Goal: Task Accomplishment & Management: Manage account settings

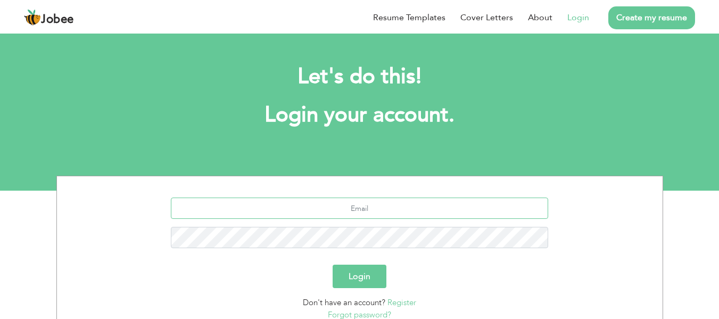
click at [371, 206] on input "text" at bounding box center [359, 208] width 377 height 21
click at [349, 213] on input "text" at bounding box center [359, 208] width 377 height 21
click at [358, 205] on input "text" at bounding box center [359, 208] width 377 height 21
type input "[EMAIL_ADDRESS][DOMAIN_NAME]"
click at [372, 271] on button "Login" at bounding box center [360, 276] width 54 height 23
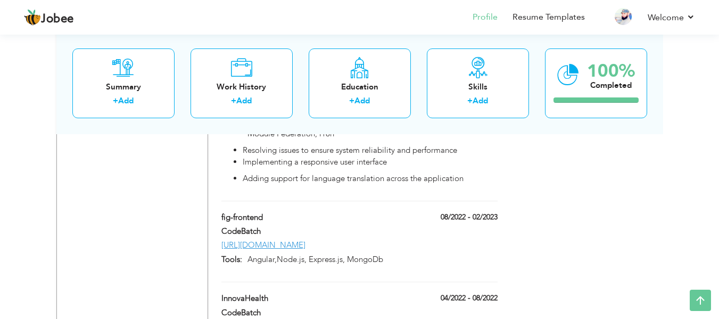
scroll to position [958, 0]
